Goal: Task Accomplishment & Management: Manage account settings

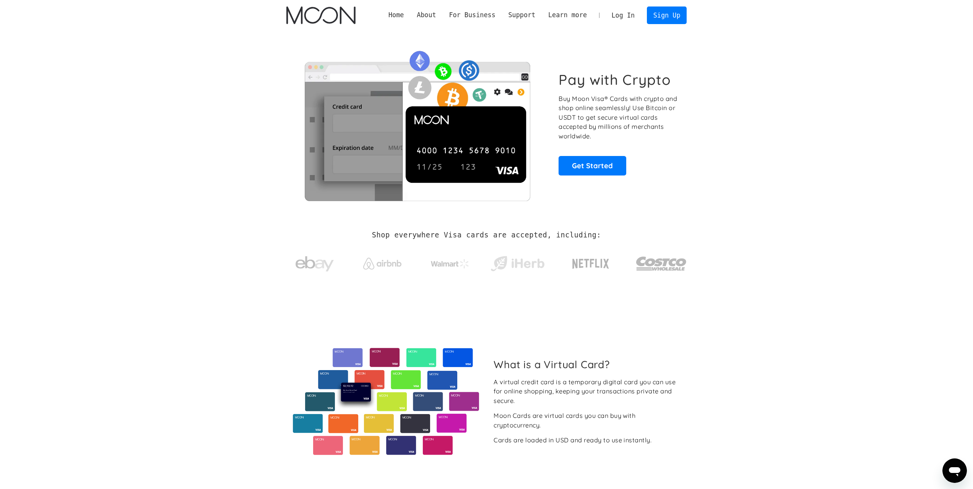
click at [632, 15] on link "Log In" at bounding box center [623, 15] width 36 height 17
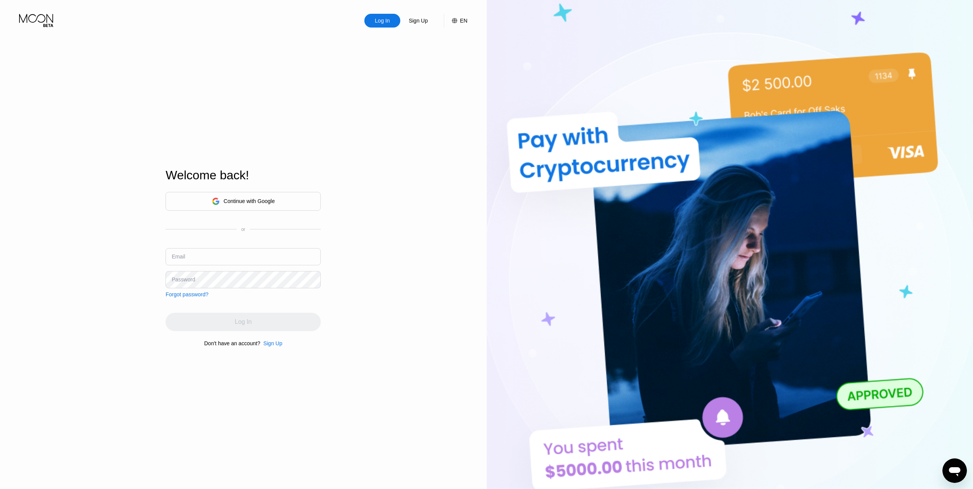
click at [265, 196] on div "Continue with Google" at bounding box center [243, 201] width 63 height 12
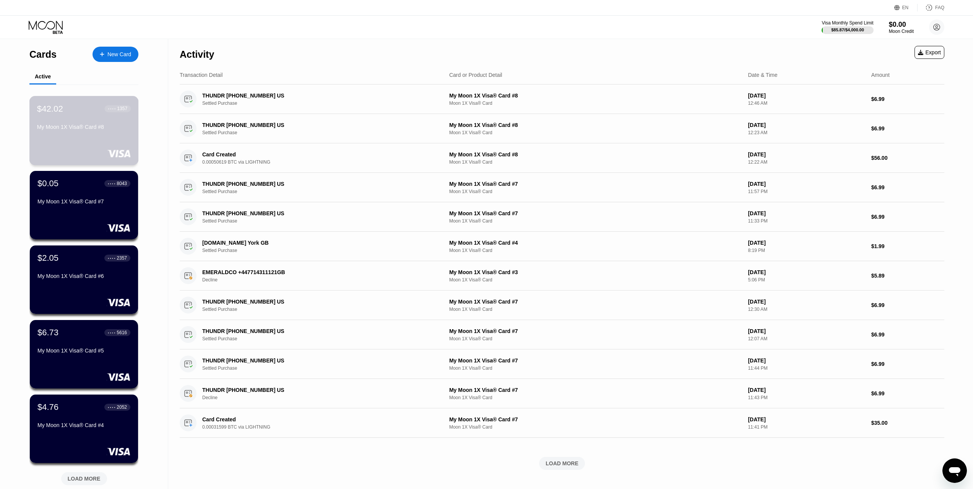
click at [95, 130] on div "My Moon 1X Visa® Card #8" at bounding box center [84, 127] width 94 height 6
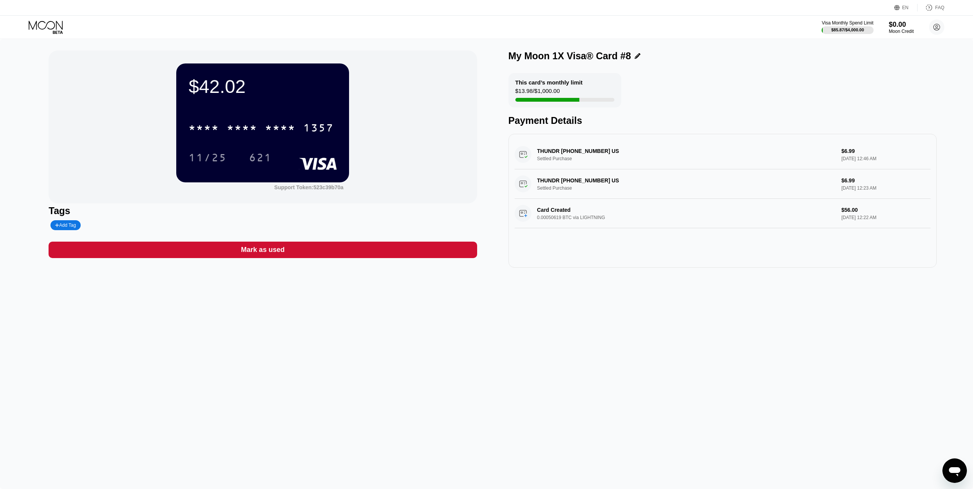
click at [216, 90] on div "$42.02" at bounding box center [263, 86] width 148 height 21
click at [307, 130] on div "1357" at bounding box center [318, 129] width 31 height 12
